Goal: Task Accomplishment & Management: Use online tool/utility

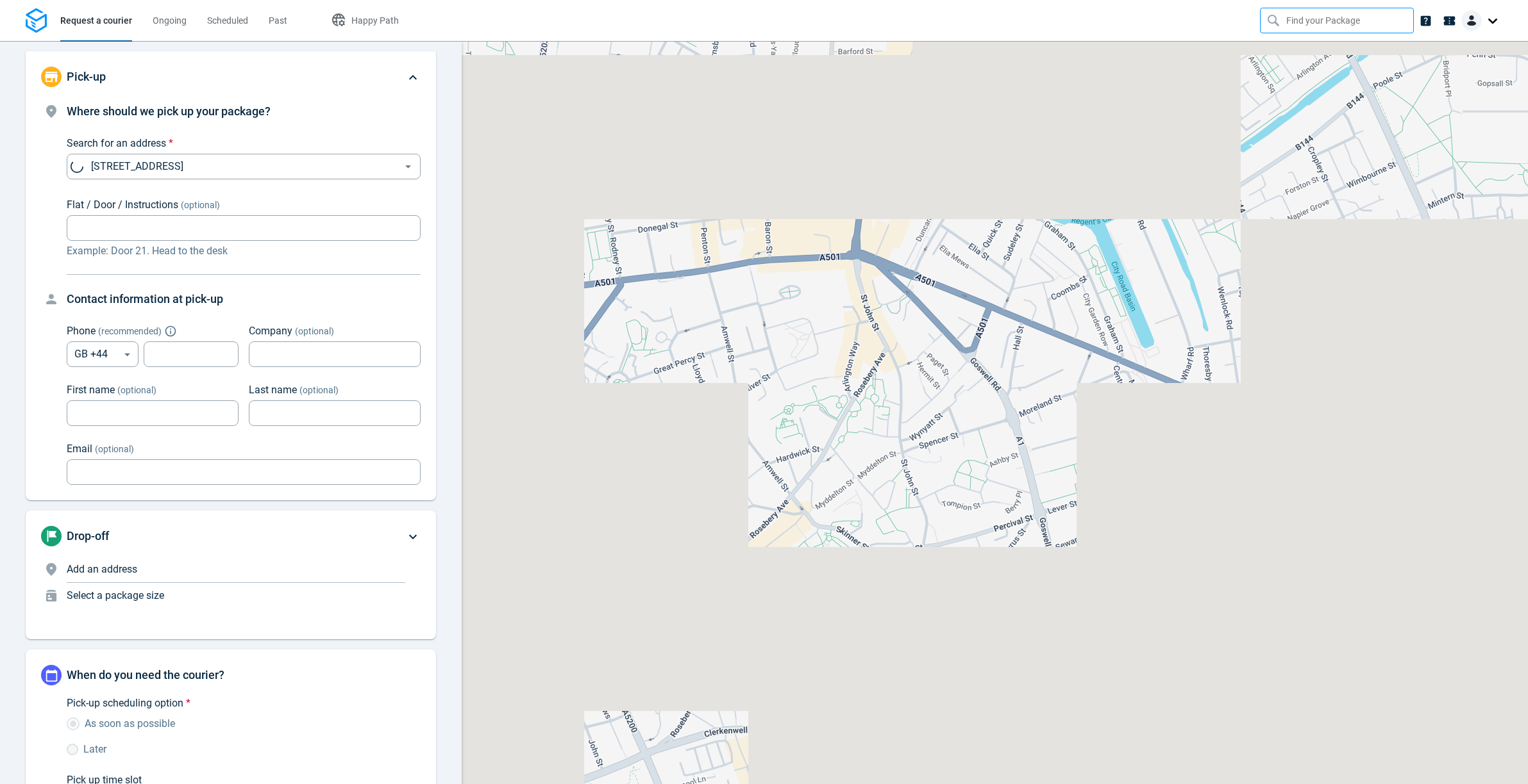
click at [1305, 24] on input "text" at bounding box center [1338, 21] width 104 height 25
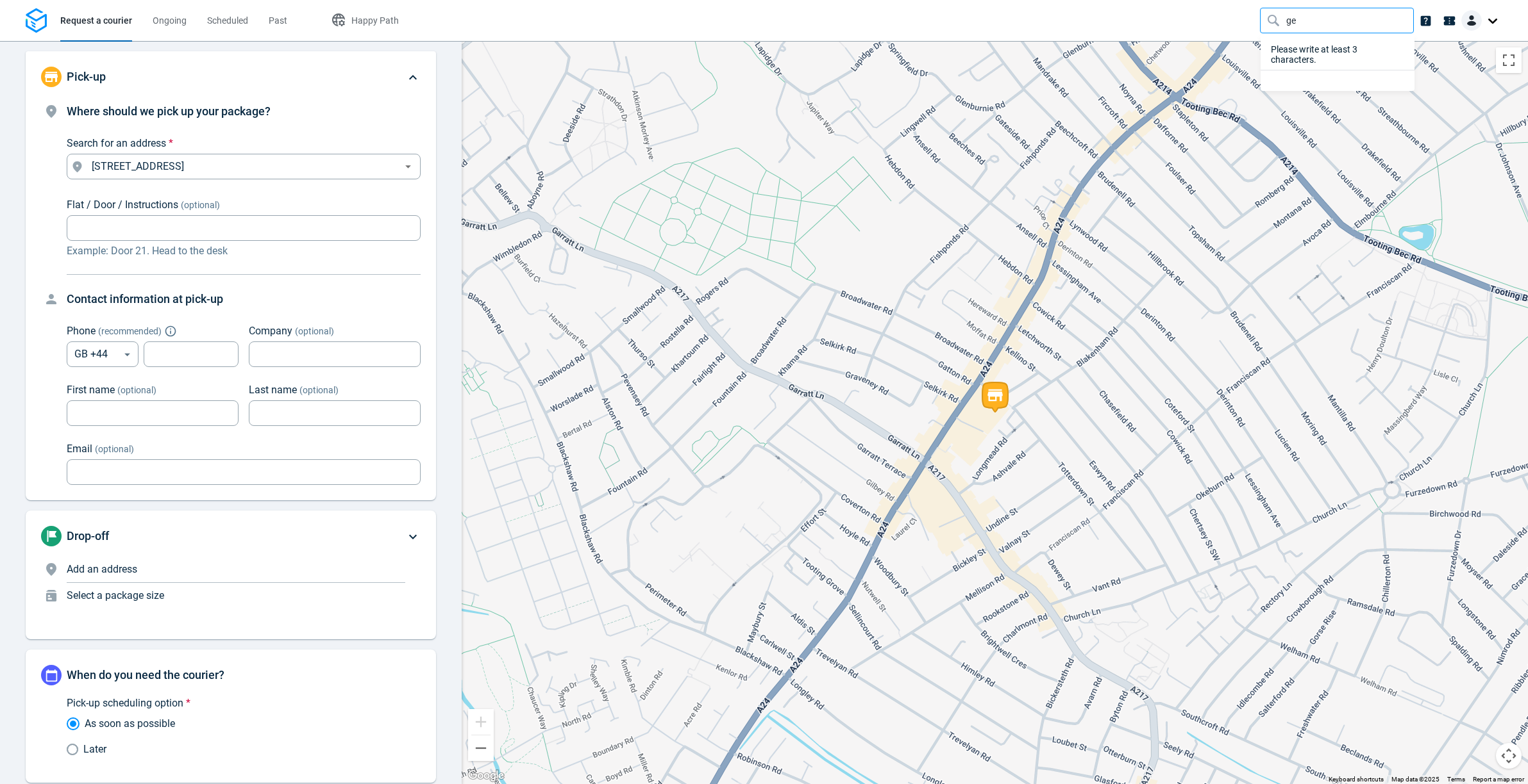
type input "gem"
click at [1295, 124] on div "Pickup Address" at bounding box center [1336, 119] width 143 height 24
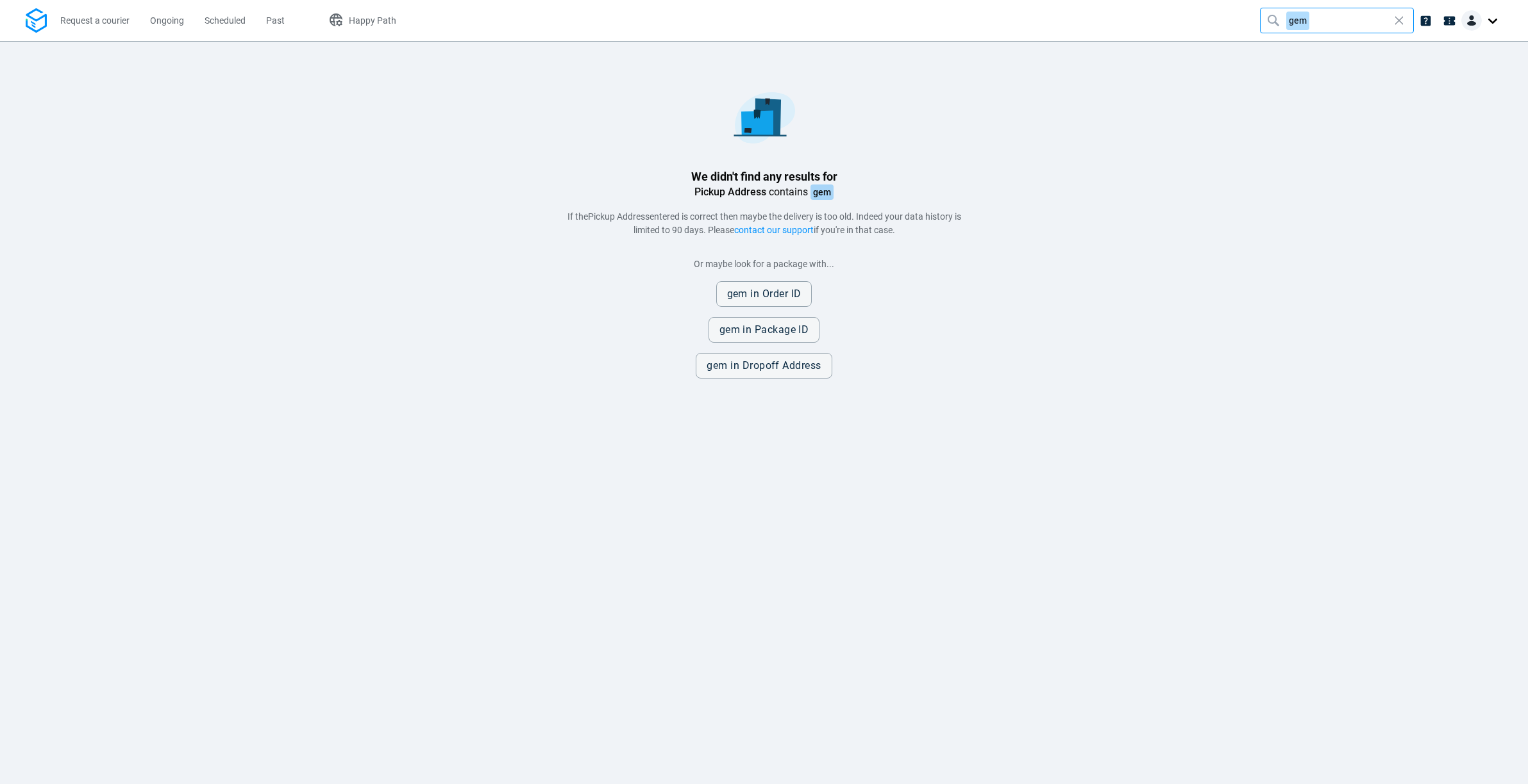
click at [1314, 19] on div "gem" at bounding box center [1338, 21] width 104 height 25
